Goal: Find specific page/section: Find specific page/section

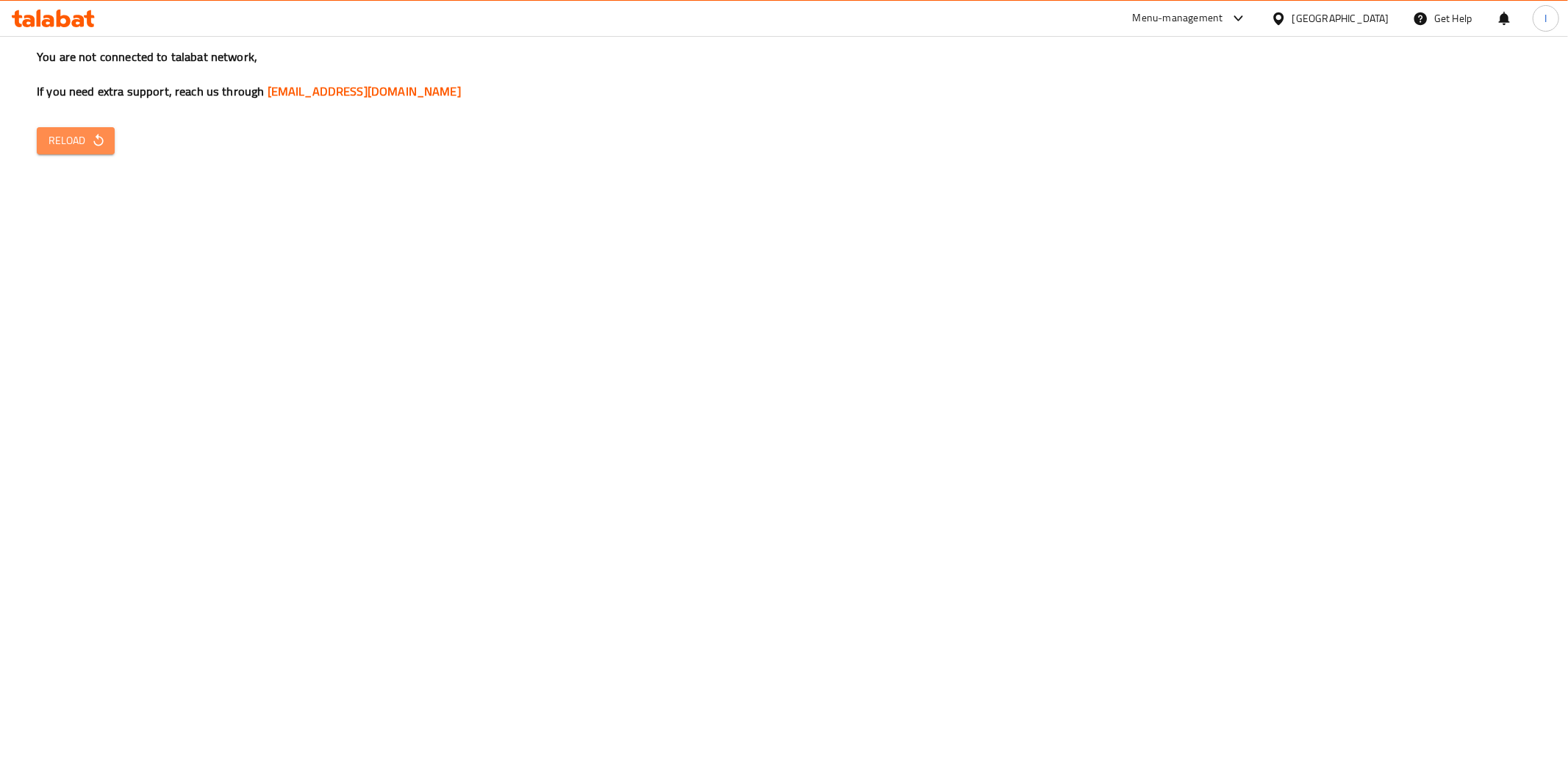
click at [82, 142] on span "Reload" at bounding box center [75, 140] width 54 height 18
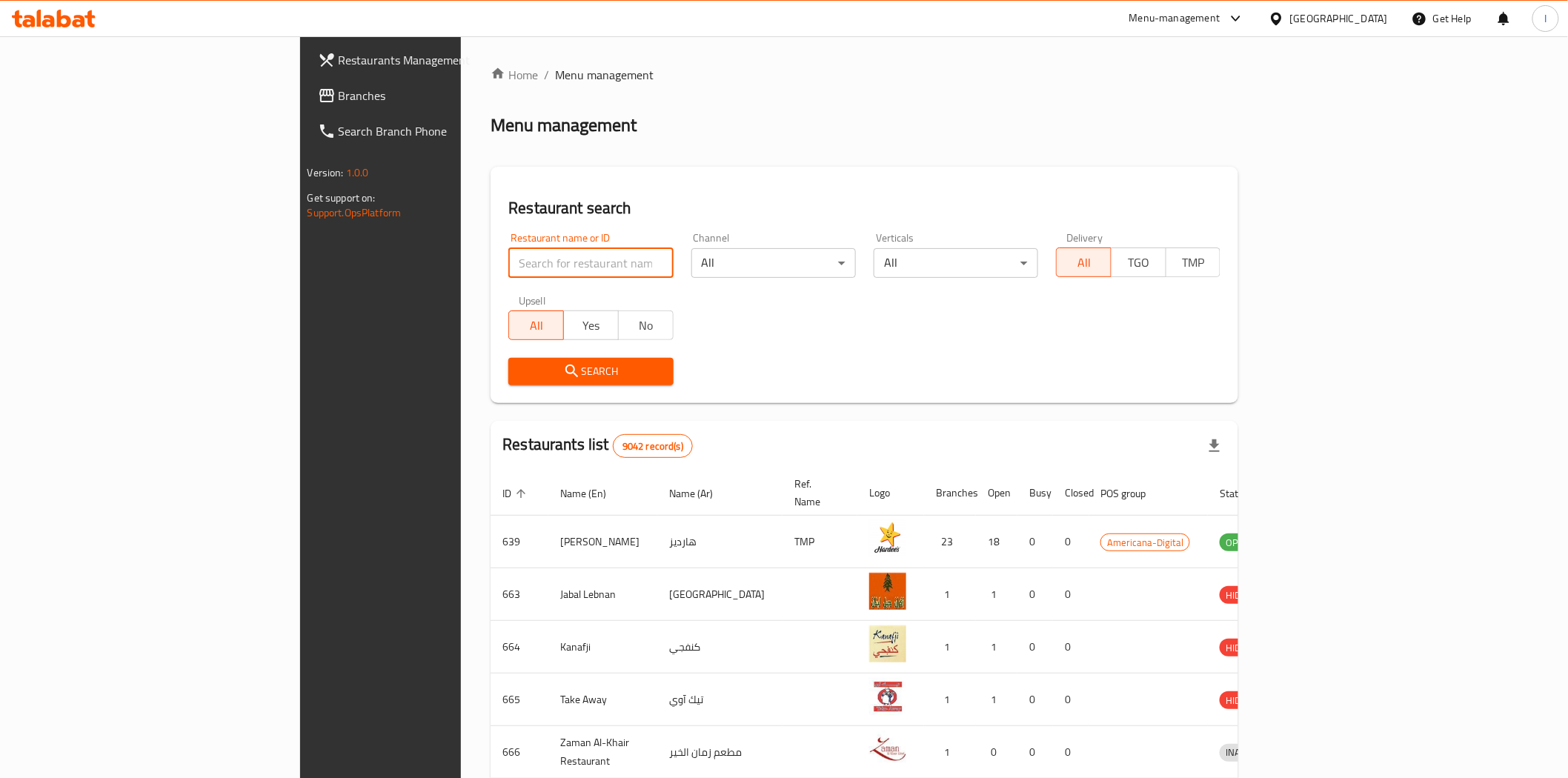
click at [509, 267] on input "search" at bounding box center [591, 263] width 165 height 30
paste input "603817"
type input "603817"
click at [520, 366] on span "Search" at bounding box center [590, 372] width 141 height 19
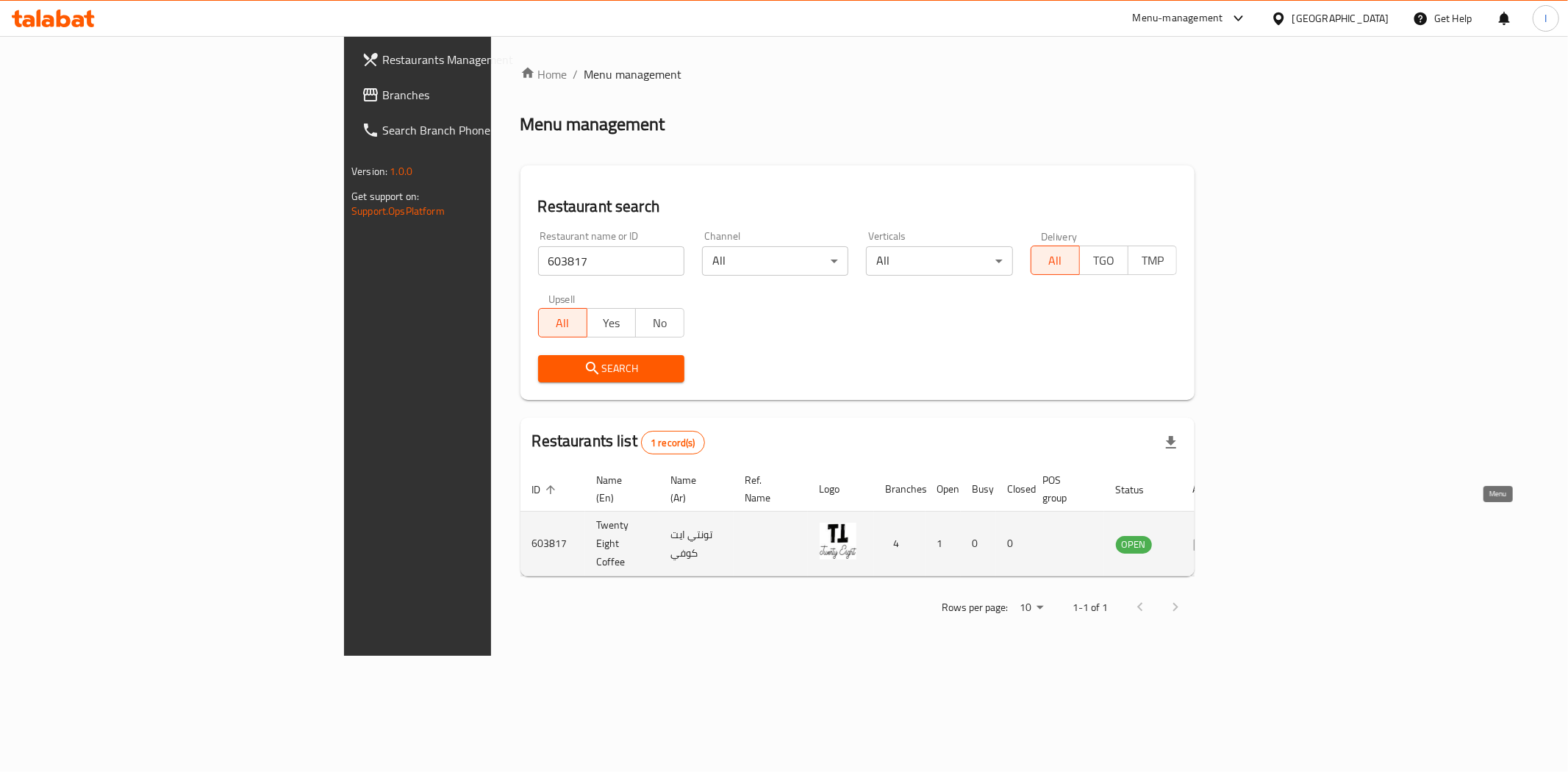
click at [1210, 535] on icon "enhanced table" at bounding box center [1201, 543] width 17 height 17
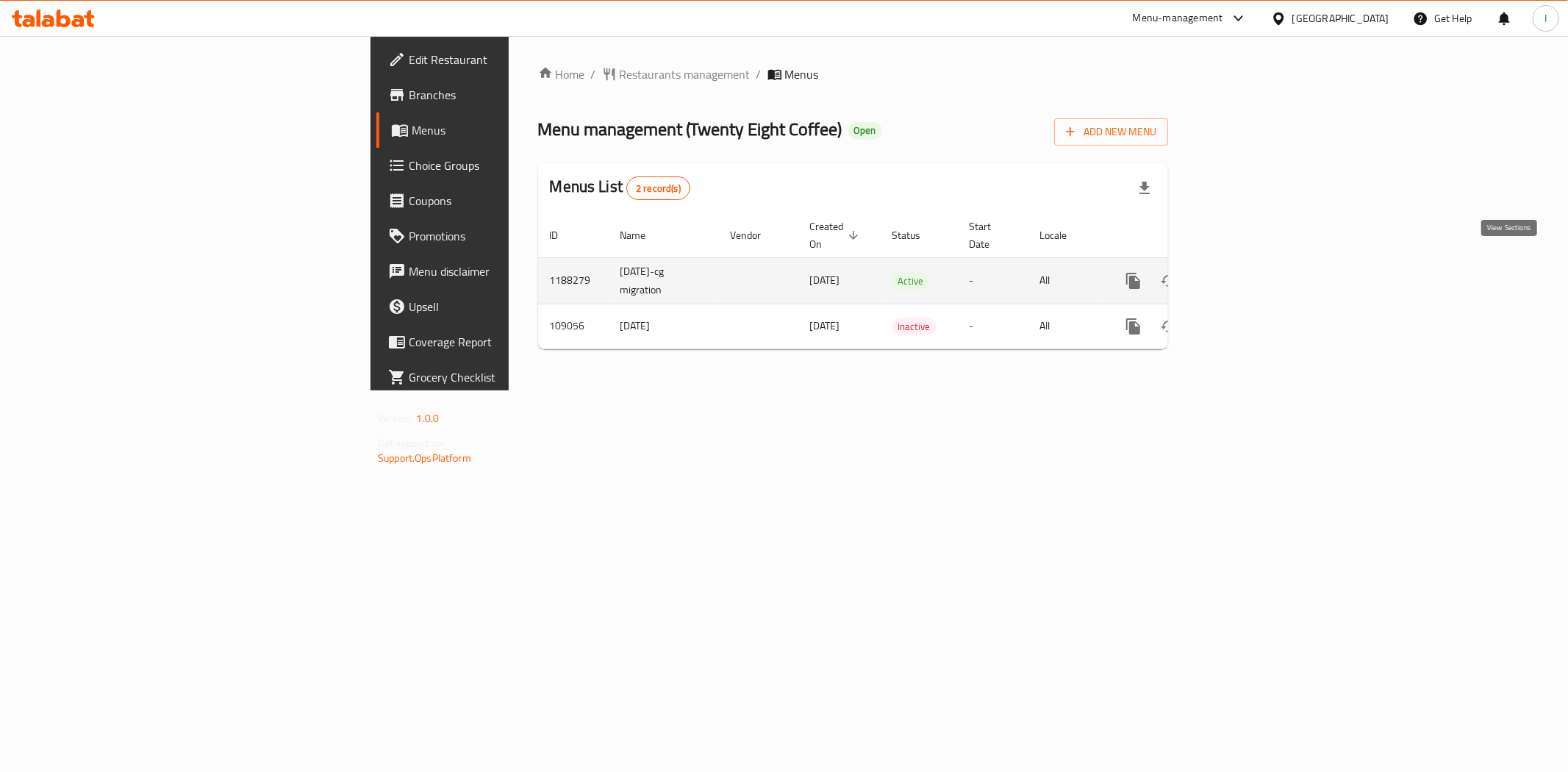
click at [1257, 263] on link "enhanced table" at bounding box center [1239, 281] width 35 height 35
